Goal: Navigation & Orientation: Understand site structure

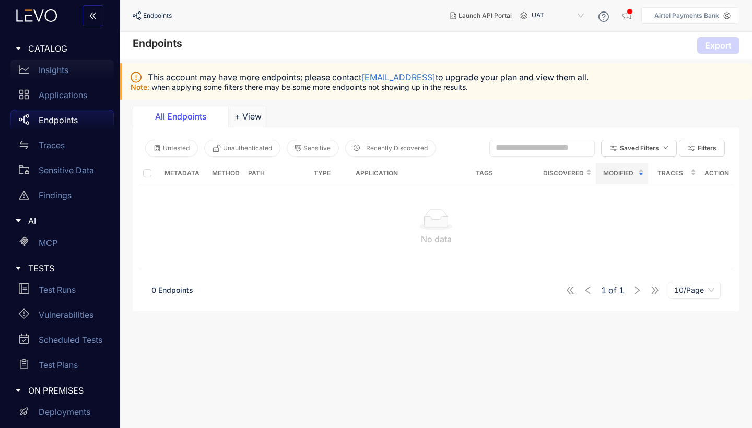
click at [58, 70] on p "Insights" at bounding box center [54, 69] width 30 height 9
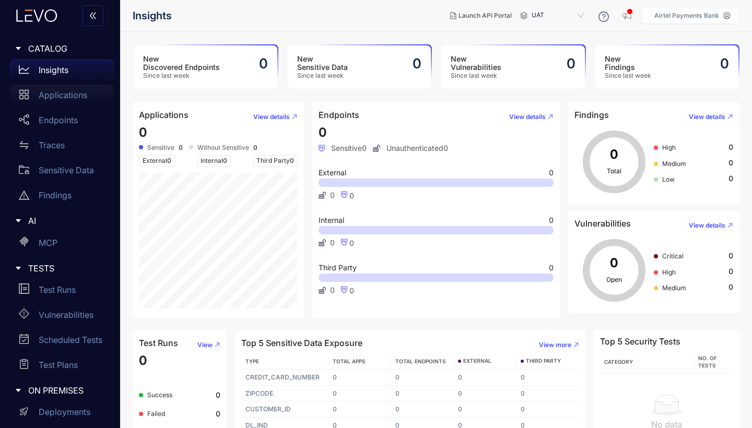
click at [62, 94] on p "Applications" at bounding box center [63, 94] width 49 height 9
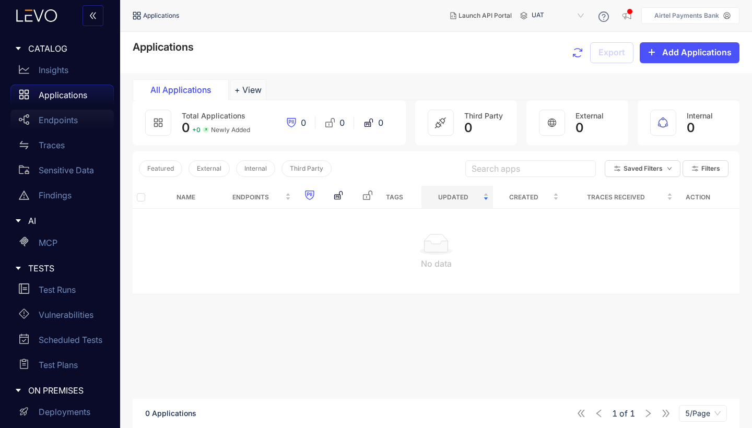
click at [66, 119] on p "Endpoints" at bounding box center [58, 119] width 39 height 9
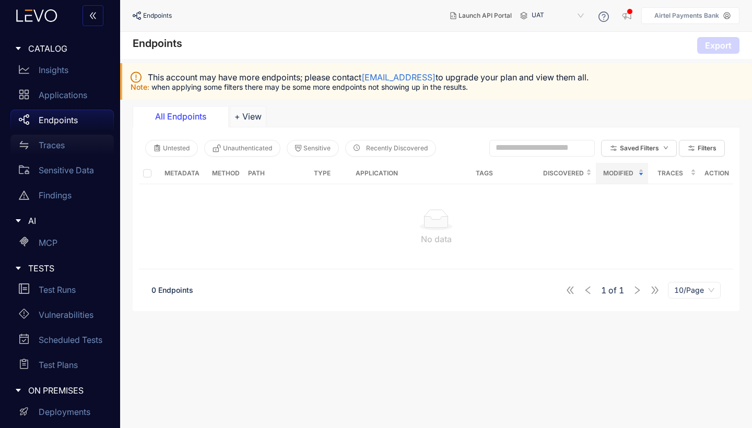
click at [54, 147] on p "Traces" at bounding box center [52, 144] width 26 height 9
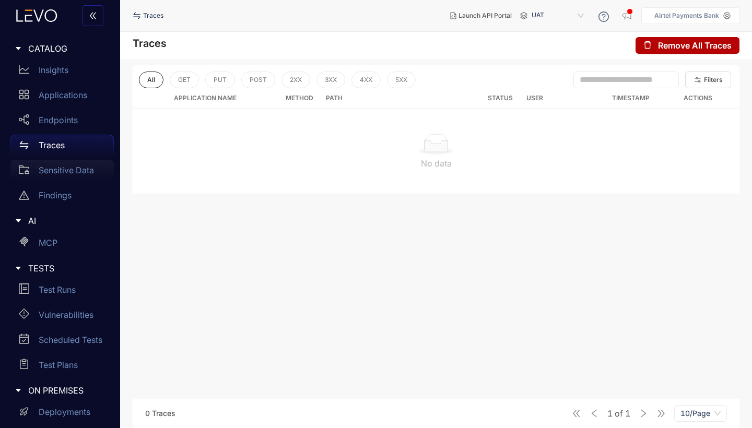
click at [63, 172] on p "Sensitive Data" at bounding box center [66, 170] width 55 height 9
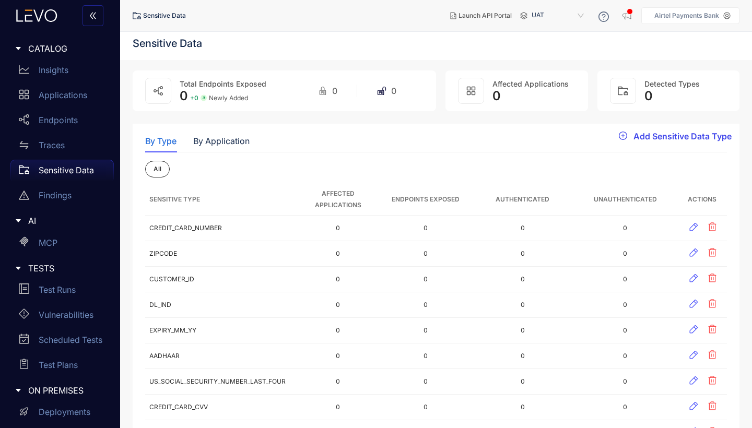
click at [661, 136] on span "Add Sensitive Data Type" at bounding box center [682, 136] width 98 height 9
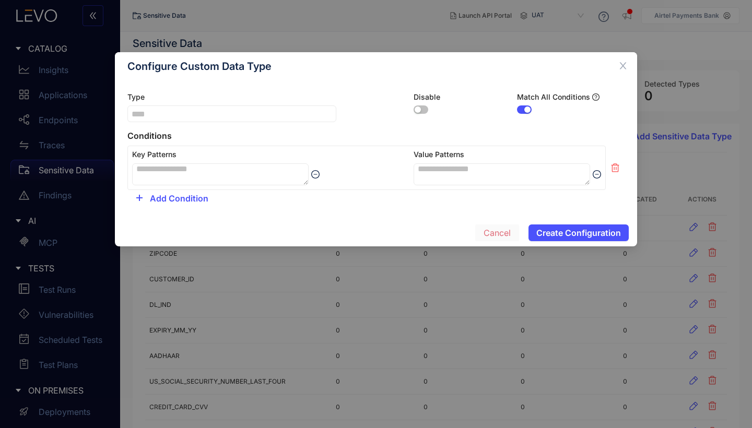
click at [501, 229] on span "Cancel" at bounding box center [496, 232] width 27 height 9
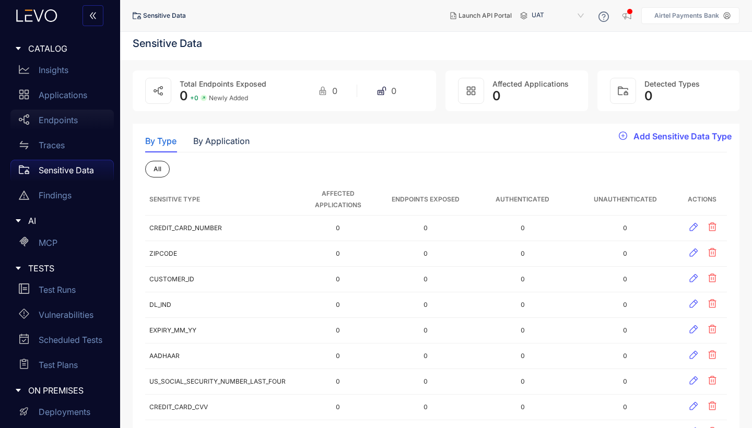
click at [67, 119] on p "Endpoints" at bounding box center [58, 119] width 39 height 9
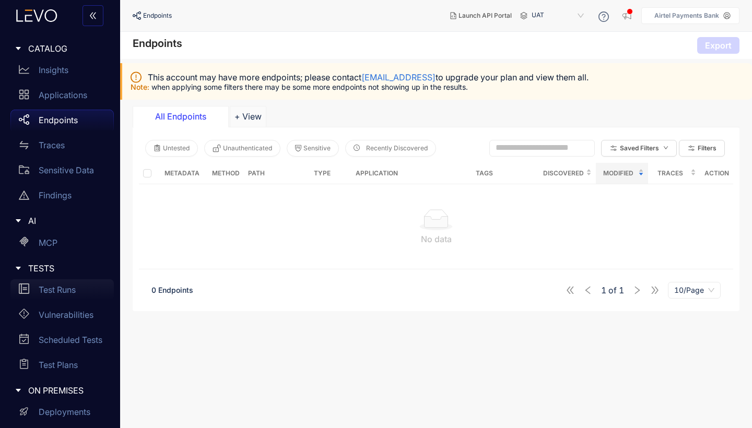
click at [69, 284] on div "Test Runs" at bounding box center [61, 289] width 103 height 21
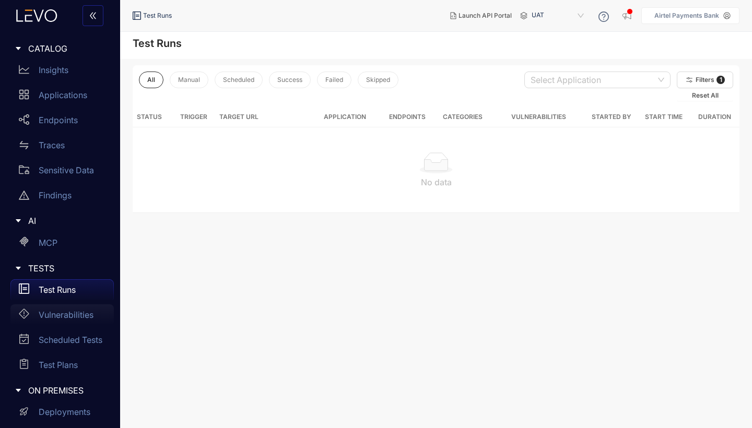
click at [78, 313] on p "Vulnerabilities" at bounding box center [66, 314] width 55 height 9
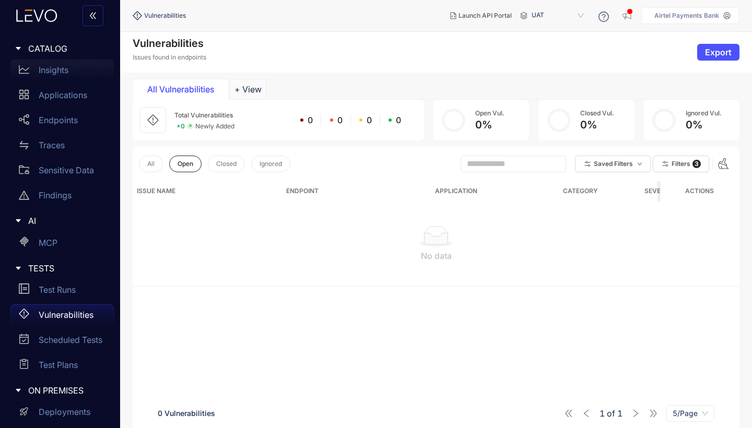
click at [55, 75] on div "Insights" at bounding box center [61, 70] width 103 height 21
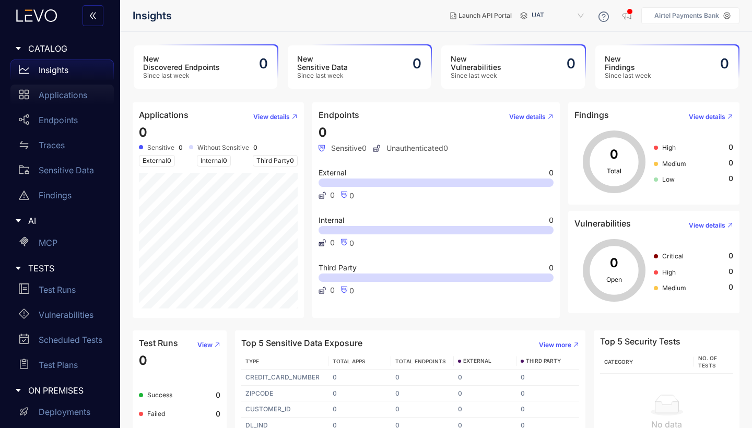
click at [57, 97] on p "Applications" at bounding box center [63, 94] width 49 height 9
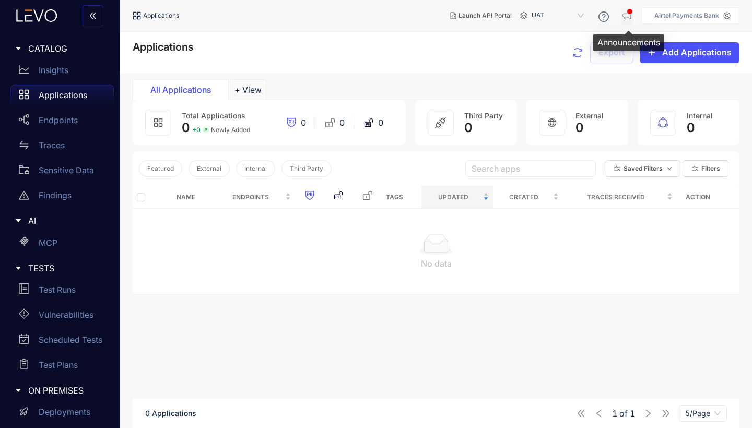
click at [631, 19] on icon "button" at bounding box center [626, 15] width 8 height 7
click at [423, 44] on div "Applications Export Add Applications" at bounding box center [436, 52] width 607 height 22
click at [66, 73] on p "Insights" at bounding box center [54, 69] width 30 height 9
